Goal: Information Seeking & Learning: Check status

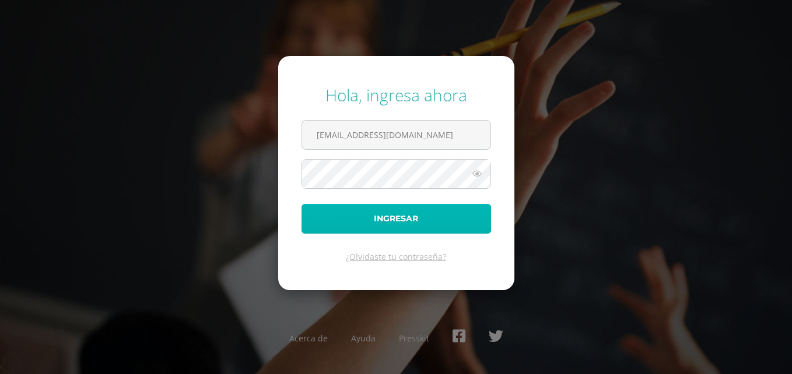
click at [433, 219] on button "Ingresar" at bounding box center [396, 219] width 190 height 30
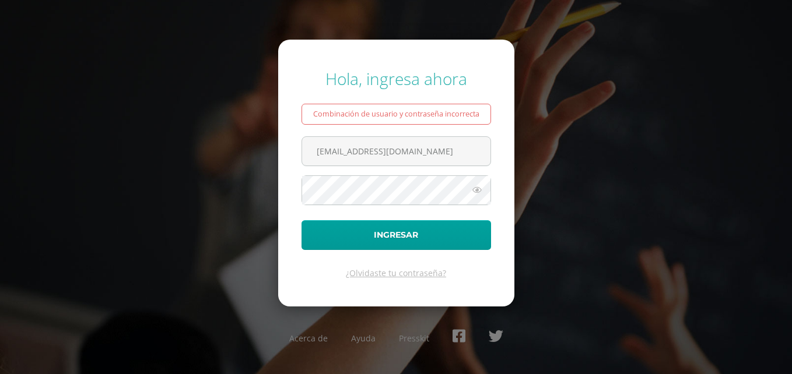
click at [472, 190] on icon at bounding box center [476, 190] width 15 height 14
click at [214, 184] on div "Hola, ingresa ahora Combinación de usuario y contraseña incorrecta familiabalca…" at bounding box center [396, 187] width 752 height 258
click at [382, 220] on form "Hola, ingresa ahora Combinación de usuario y contraseña incorrecta familiabalca…" at bounding box center [396, 173] width 236 height 267
click at [173, 187] on div "Hola, ingresa ahora Combinación de usuario y contraseña incorrecta familiabalca…" at bounding box center [396, 187] width 752 height 258
click at [644, 186] on div "Hola, ingresa ahora Combinación de usuario y contraseña incorrecta familiabalca…" at bounding box center [396, 187] width 752 height 258
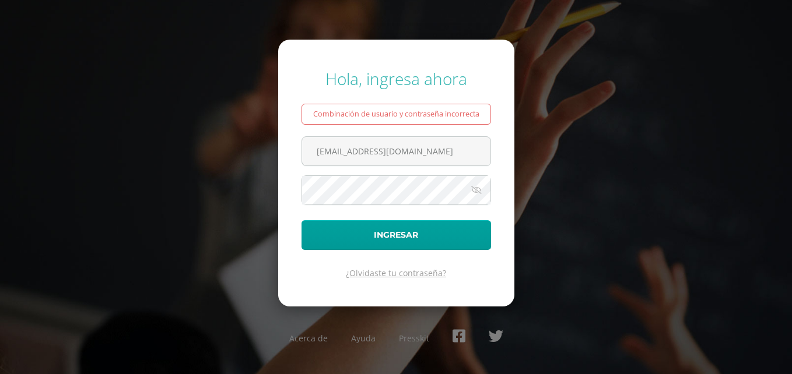
click at [427, 273] on link "¿Olvidaste tu contraseña?" at bounding box center [396, 273] width 100 height 11
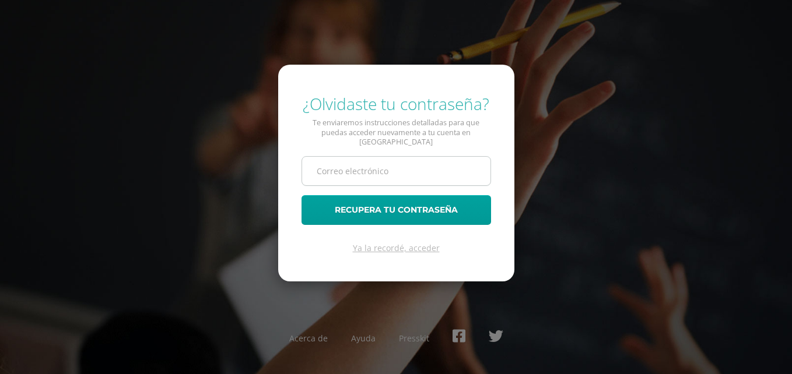
click at [393, 167] on input "text" at bounding box center [396, 171] width 188 height 29
type input "familiabalcarcelsoto@gmail.com"
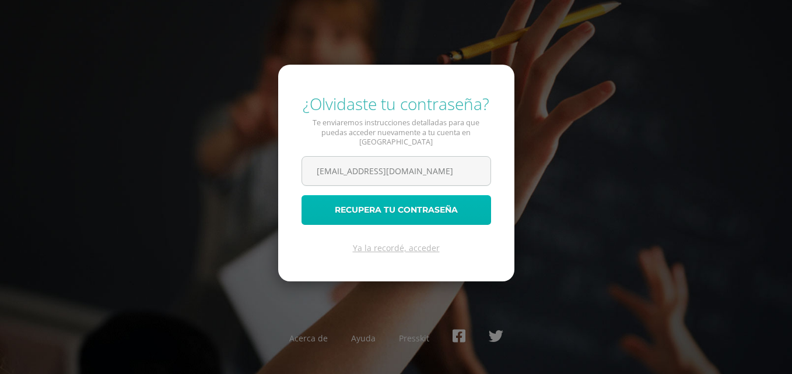
click at [398, 203] on button "Recupera tu contraseña" at bounding box center [396, 210] width 190 height 30
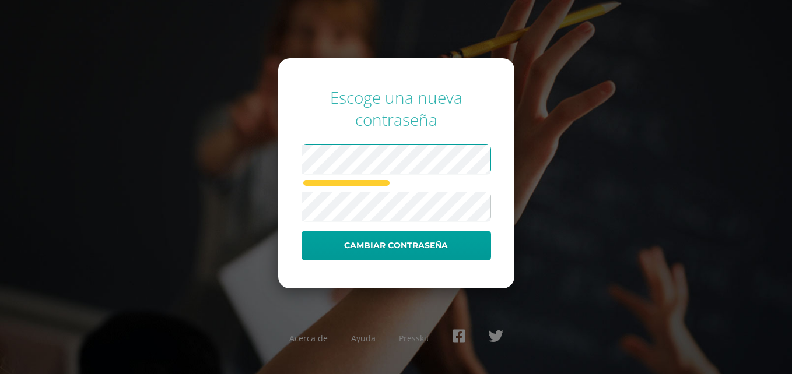
drag, startPoint x: 220, startPoint y: 300, endPoint x: 240, endPoint y: 286, distance: 24.3
click at [220, 300] on div "Escoge una nueva contraseña Cambiar contraseña Acerca de Ayuda Presskit" at bounding box center [395, 187] width 801 height 374
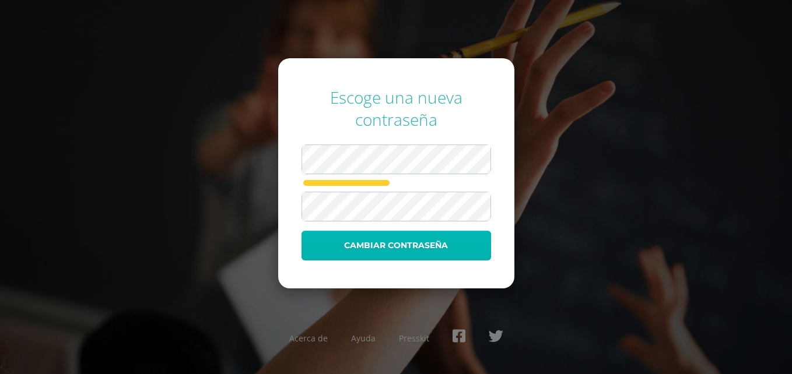
click at [345, 246] on button "Cambiar contraseña" at bounding box center [396, 246] width 190 height 30
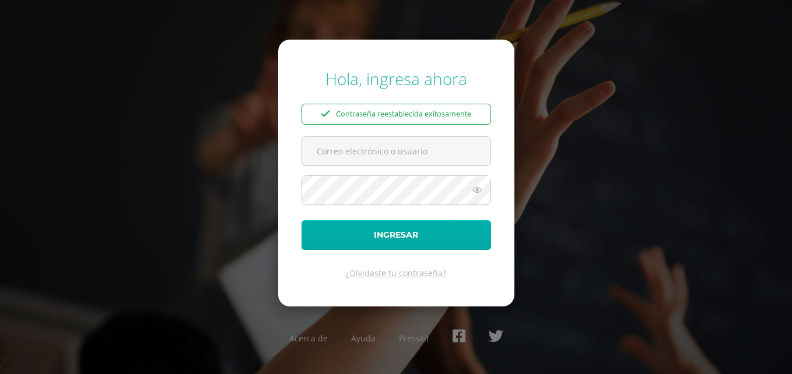
type input "[EMAIL_ADDRESS][DOMAIN_NAME]"
click at [408, 249] on button "Ingresar" at bounding box center [396, 235] width 190 height 30
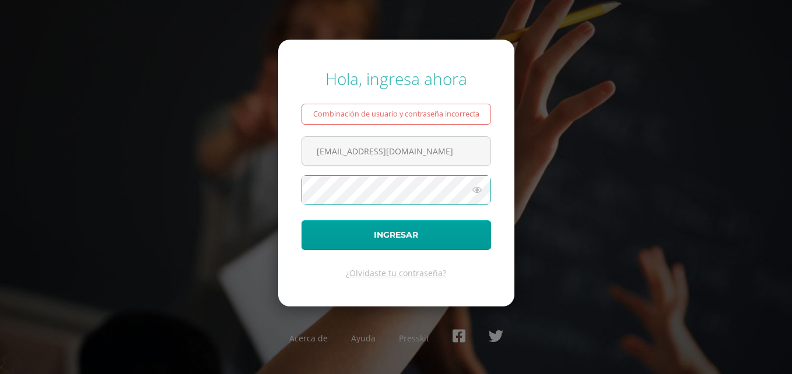
click at [158, 194] on div "Hola, ingresa ahora Combinación de usuario y contraseña incorrecta [EMAIL_ADDRE…" at bounding box center [396, 187] width 752 height 258
drag, startPoint x: 643, startPoint y: 209, endPoint x: 633, endPoint y: 209, distance: 9.3
click at [643, 209] on div "Hola, ingresa ahora Combinación de usuario y contraseña incorrecta [EMAIL_ADDRE…" at bounding box center [396, 187] width 752 height 258
click at [478, 193] on icon at bounding box center [476, 190] width 15 height 14
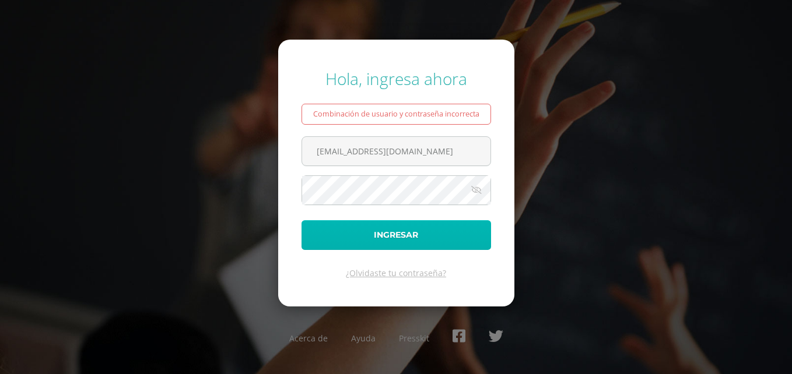
click at [448, 232] on button "Ingresar" at bounding box center [396, 235] width 190 height 30
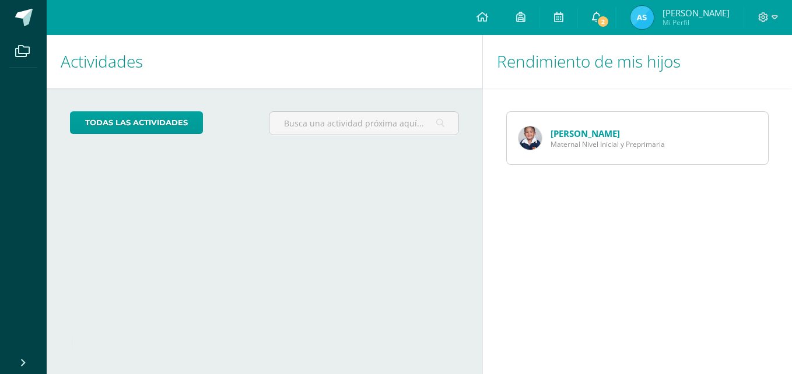
click at [600, 12] on icon at bounding box center [596, 17] width 9 height 10
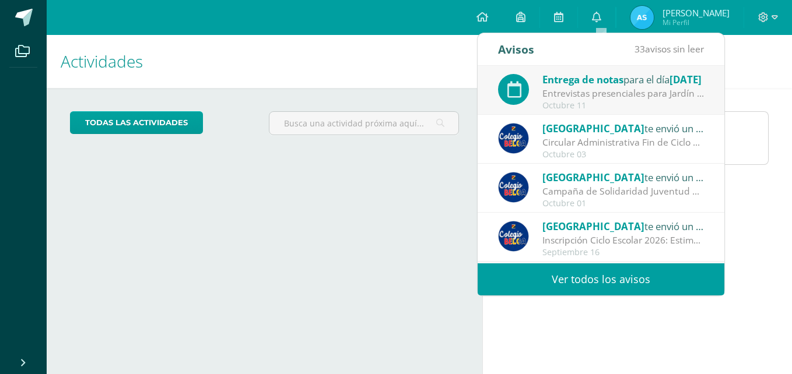
click at [611, 146] on div "Circular Administrativa Fin de Ciclo 2025: Estimados padres de familia: Esperam…" at bounding box center [623, 142] width 162 height 13
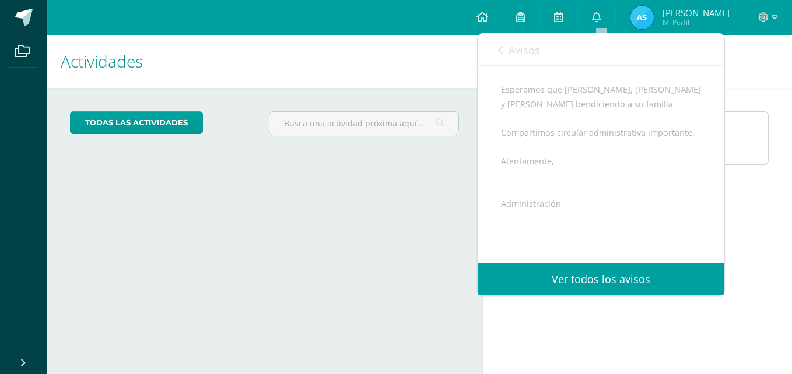
scroll to position [227, 0]
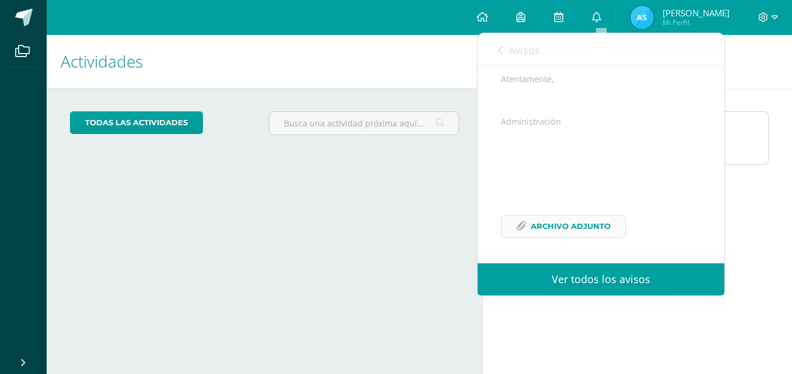
click at [563, 233] on span "Archivo Adjunto" at bounding box center [571, 227] width 80 height 22
click at [599, 16] on icon at bounding box center [596, 17] width 9 height 10
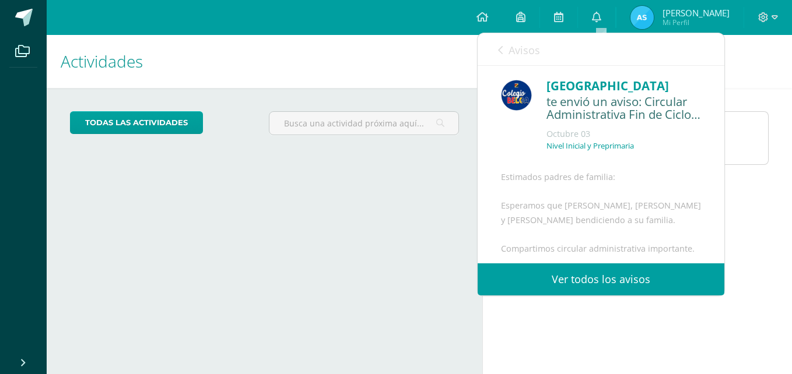
scroll to position [0, 0]
click at [499, 49] on icon at bounding box center [500, 49] width 5 height 9
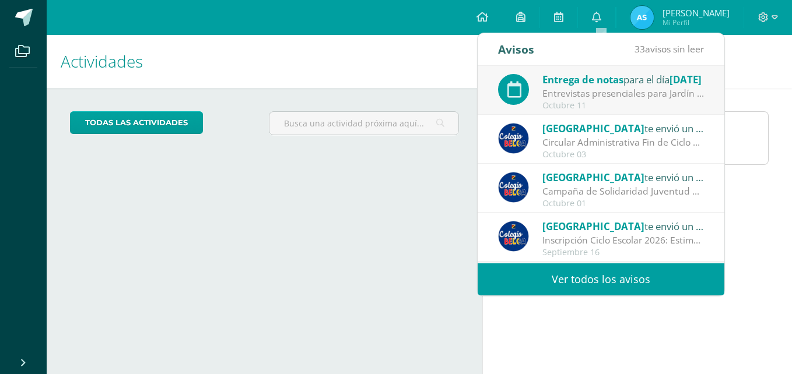
click at [610, 100] on div "Entrevistas presenciales para Jardín Infantil, Maternal, Prepárvulos, Párvulos." at bounding box center [623, 93] width 162 height 13
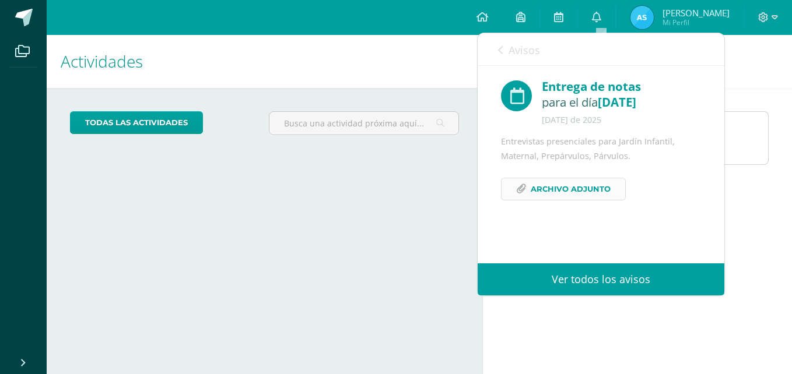
click at [571, 190] on span "Archivo Adjunto" at bounding box center [571, 189] width 80 height 22
click at [496, 52] on div "Avisos 32 avisos sin leer Avisos" at bounding box center [601, 49] width 247 height 33
click at [498, 50] on icon at bounding box center [500, 49] width 5 height 9
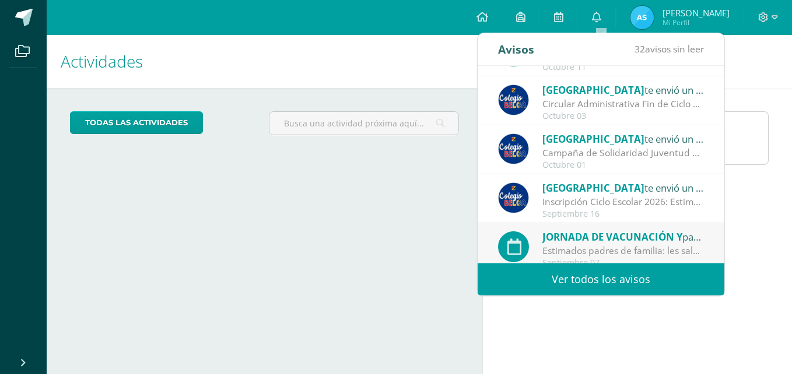
scroll to position [58, 0]
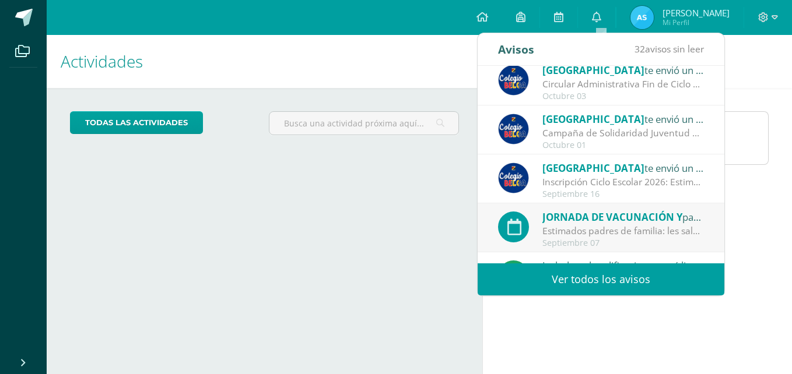
click at [639, 186] on div "Inscripción Ciclo Escolar 2026: Estimados padres y madres de familia: Les salud…" at bounding box center [623, 182] width 162 height 13
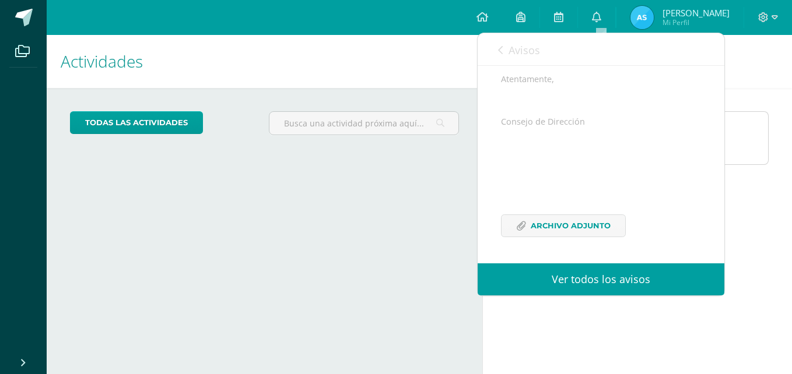
scroll to position [285, 0]
click at [570, 223] on span "Archivo Adjunto" at bounding box center [571, 226] width 80 height 22
click at [497, 48] on div "Avisos 32 avisos sin leer Avisos" at bounding box center [601, 49] width 247 height 33
click at [501, 48] on icon at bounding box center [500, 49] width 5 height 9
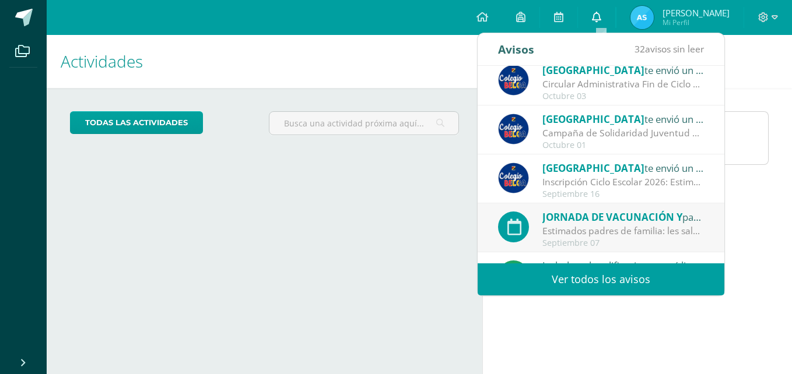
click at [601, 22] on icon at bounding box center [596, 17] width 9 height 10
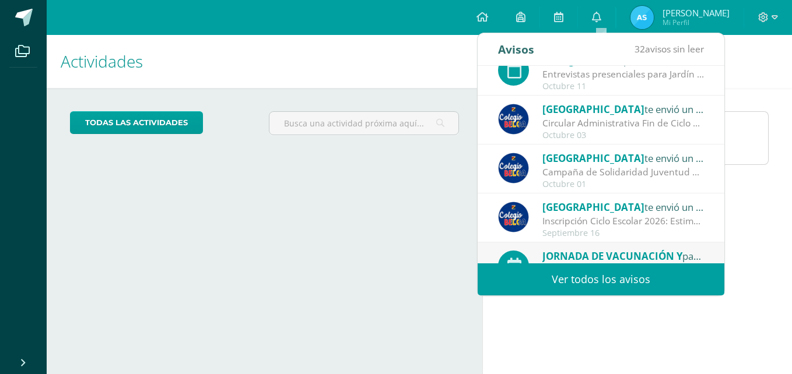
scroll to position [0, 0]
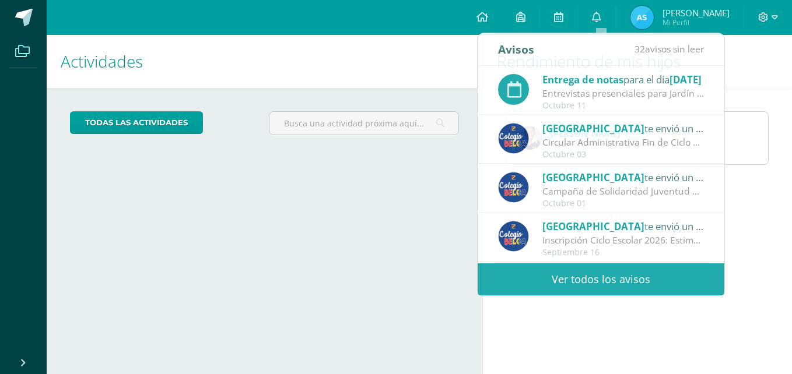
click at [26, 53] on icon at bounding box center [22, 51] width 15 height 12
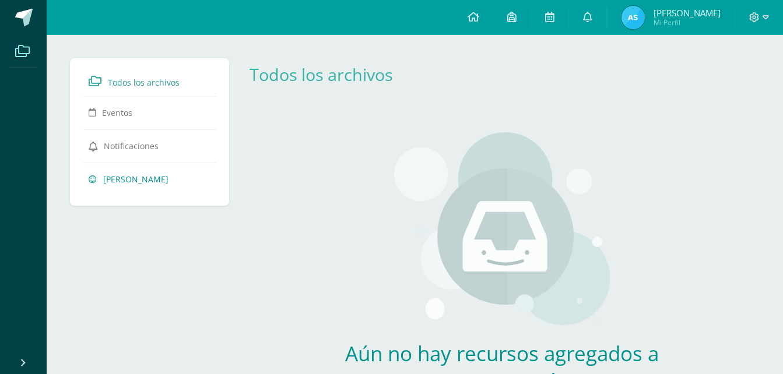
click at [142, 182] on span "[PERSON_NAME]" at bounding box center [135, 179] width 65 height 11
click at [516, 13] on icon at bounding box center [511, 17] width 9 height 10
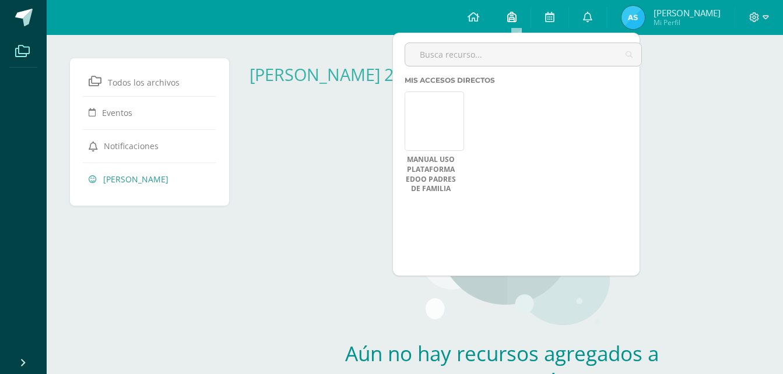
click at [516, 13] on icon at bounding box center [511, 17] width 9 height 10
click at [476, 16] on icon at bounding box center [474, 17] width 12 height 10
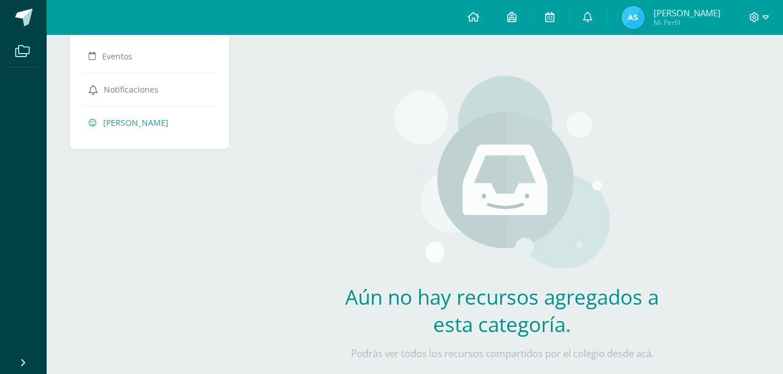
scroll to position [103, 0]
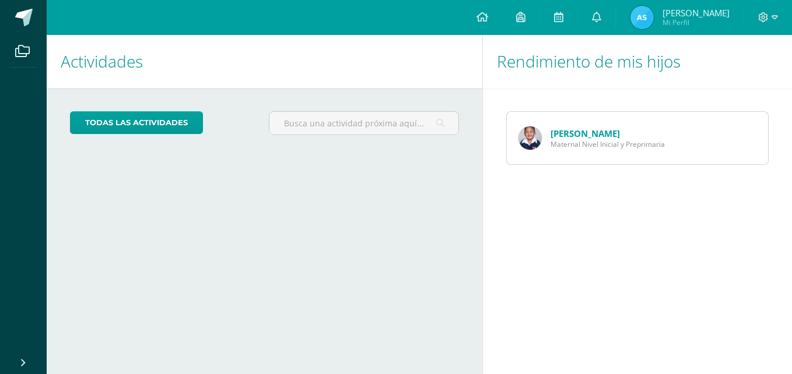
click at [590, 146] on span "Maternal Nivel Inicial y Preprimaria" at bounding box center [607, 144] width 114 height 10
click at [585, 132] on link "[PERSON_NAME]" at bounding box center [584, 134] width 69 height 12
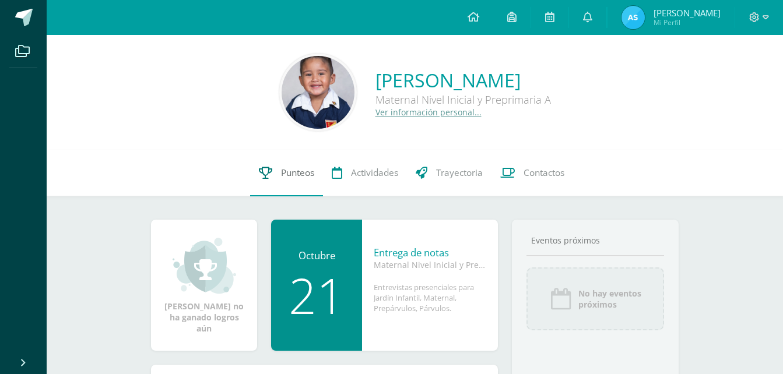
click at [291, 176] on span "Punteos" at bounding box center [297, 173] width 33 height 12
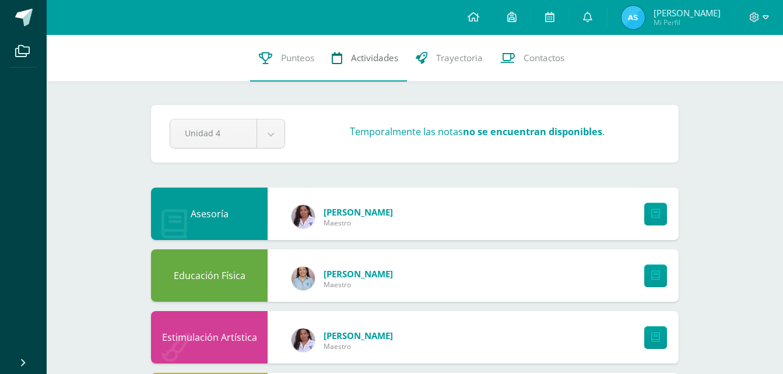
click at [370, 62] on span "Actividades" at bounding box center [374, 58] width 47 height 12
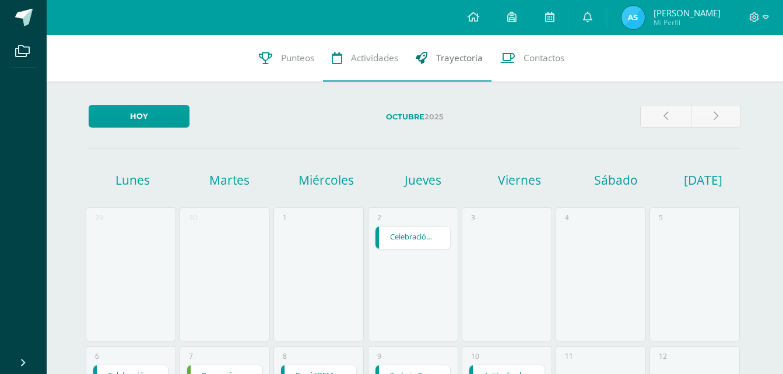
click at [465, 52] on span "Trayectoria" at bounding box center [459, 58] width 47 height 12
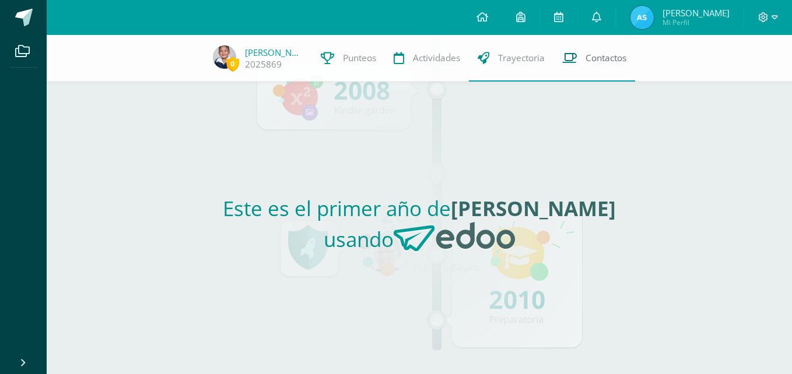
click at [602, 54] on span "Contactos" at bounding box center [605, 58] width 41 height 12
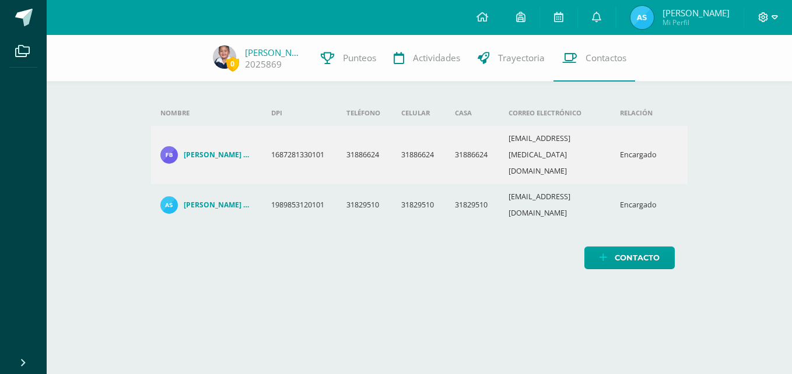
click at [758, 17] on icon at bounding box center [763, 17] width 10 height 10
click at [592, 15] on link at bounding box center [596, 17] width 37 height 35
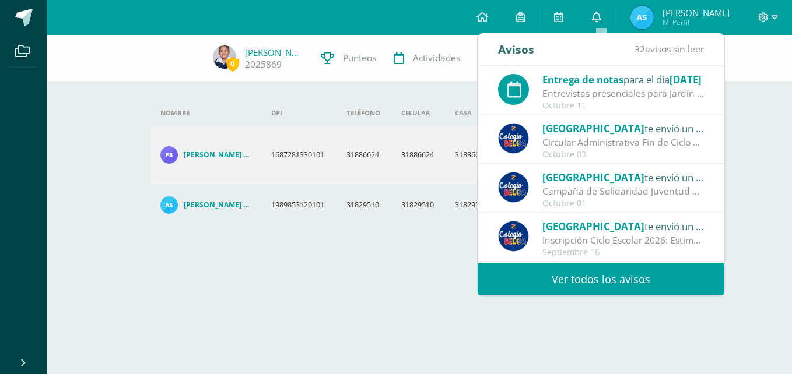
click at [592, 15] on link at bounding box center [596, 17] width 37 height 35
click at [532, 16] on link at bounding box center [520, 17] width 37 height 35
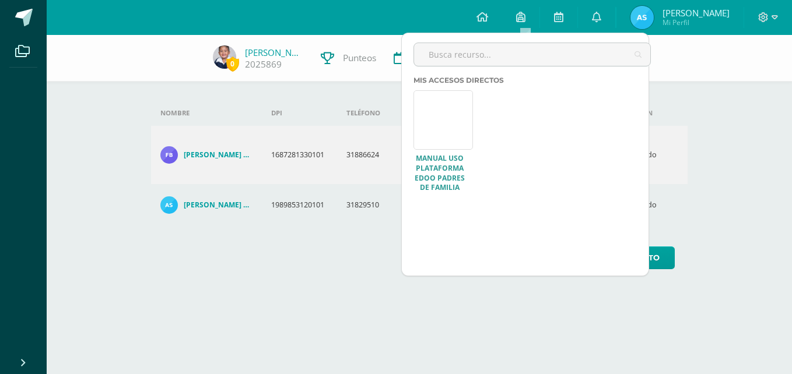
click at [440, 164] on link "Manual uso plataforma Edoo padres de familia" at bounding box center [439, 173] width 52 height 39
click at [358, 231] on div "Nombre DPI Teléfono Celular Casa Correo electrónico Relación Fidencio Alejandro…" at bounding box center [419, 164] width 574 height 258
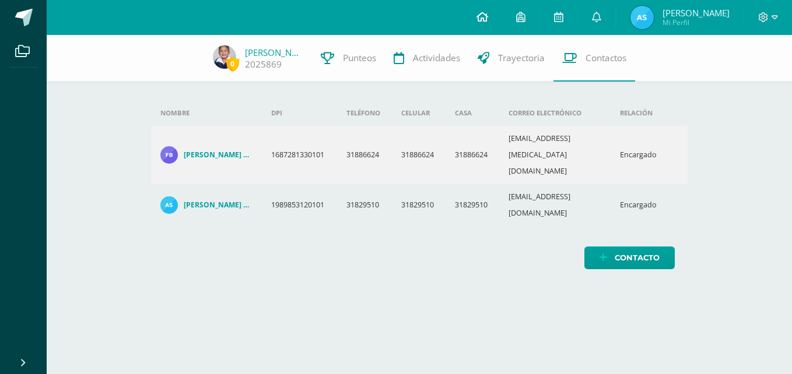
click at [482, 15] on icon at bounding box center [482, 17] width 12 height 10
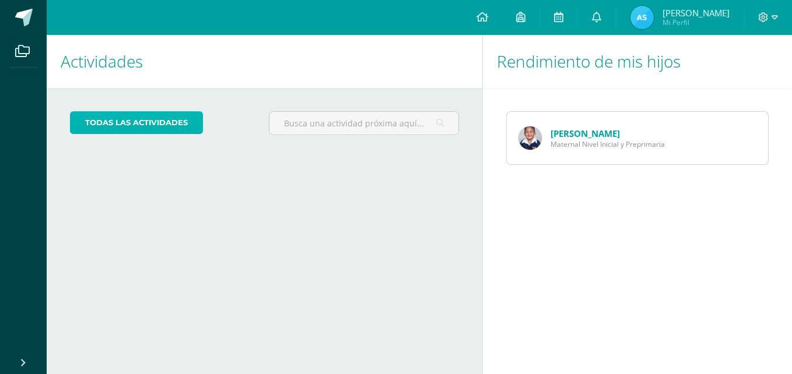
click at [153, 126] on link "todas las Actividades" at bounding box center [136, 122] width 133 height 23
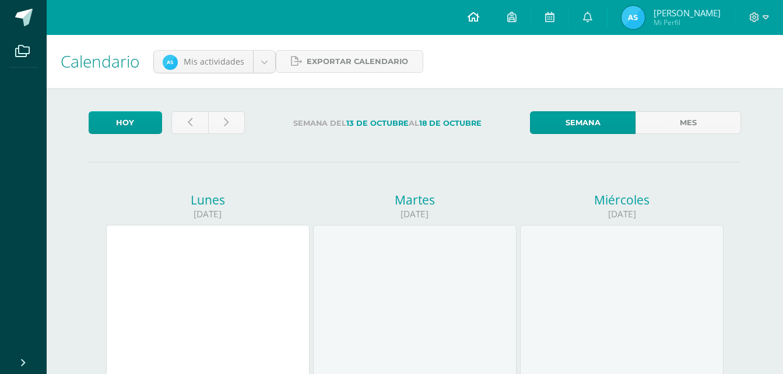
click at [466, 18] on link at bounding box center [474, 17] width 40 height 35
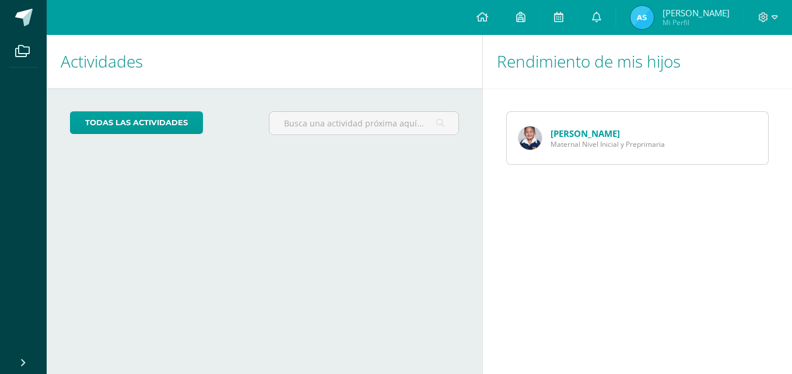
click at [578, 141] on span "Maternal Nivel Inicial y Preprimaria" at bounding box center [607, 144] width 114 height 10
click at [605, 132] on link "[PERSON_NAME]" at bounding box center [584, 134] width 69 height 12
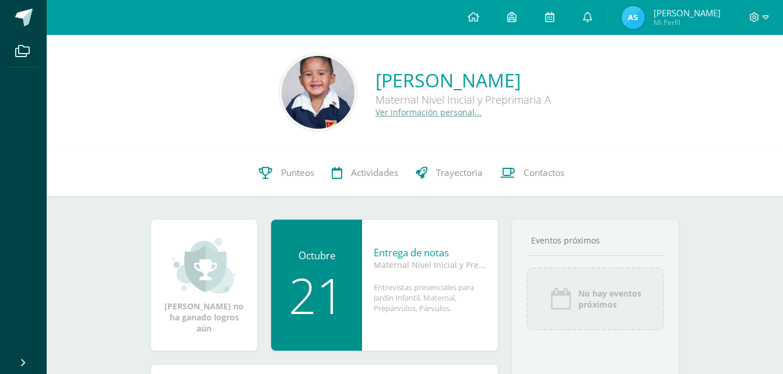
click at [401, 116] on link "Ver información personal..." at bounding box center [429, 112] width 106 height 11
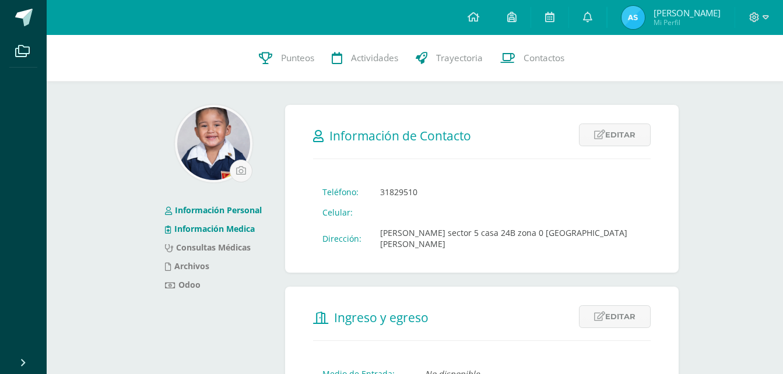
click at [220, 233] on link "Información Medica" at bounding box center [210, 228] width 90 height 11
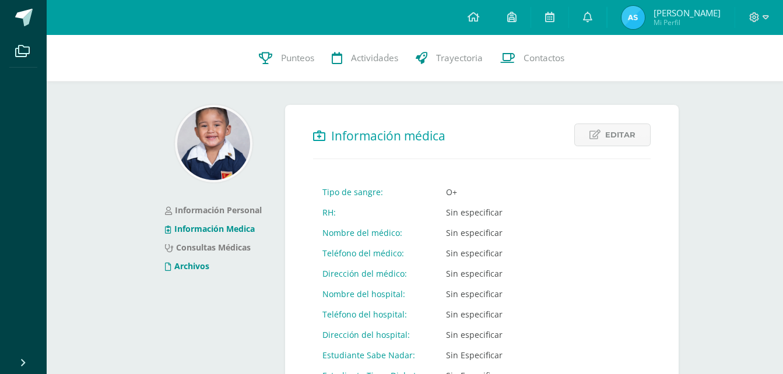
click at [202, 262] on link "Archivos" at bounding box center [187, 266] width 44 height 11
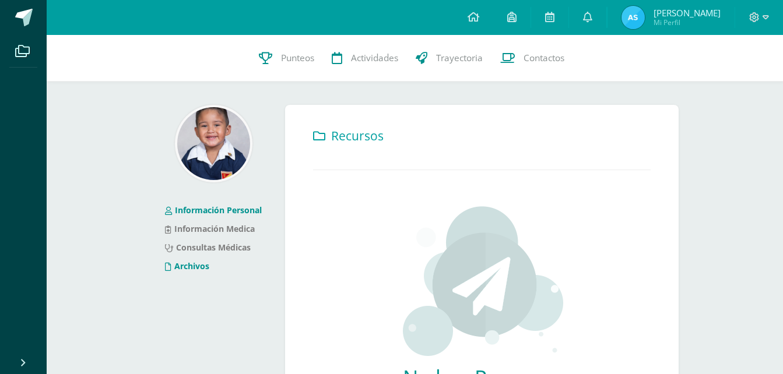
click at [219, 209] on link "Información Personal" at bounding box center [213, 210] width 97 height 11
